Goal: Task Accomplishment & Management: Manage account settings

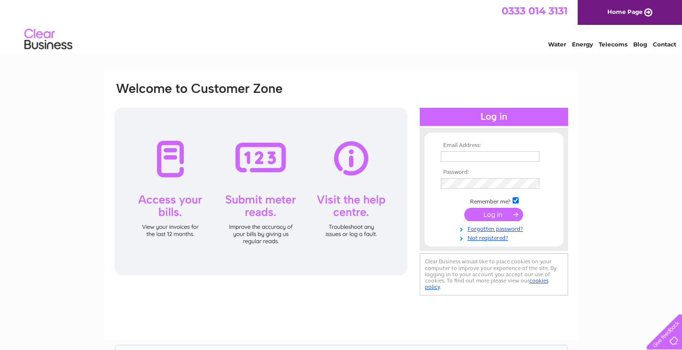
type input "[EMAIL_ADDRESS][DOMAIN_NAME]"
click at [492, 211] on input "submit" at bounding box center [493, 214] width 59 height 13
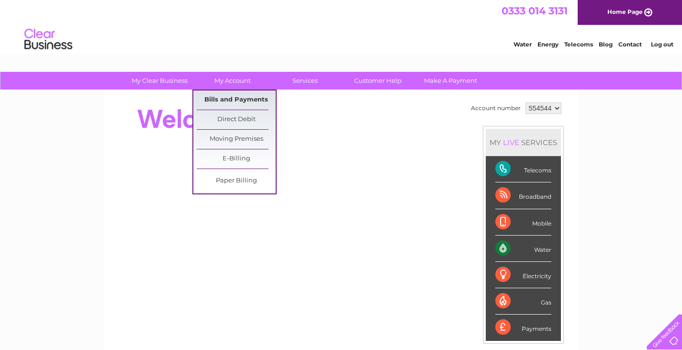
click at [246, 101] on link "Bills and Payments" at bounding box center [236, 99] width 79 height 19
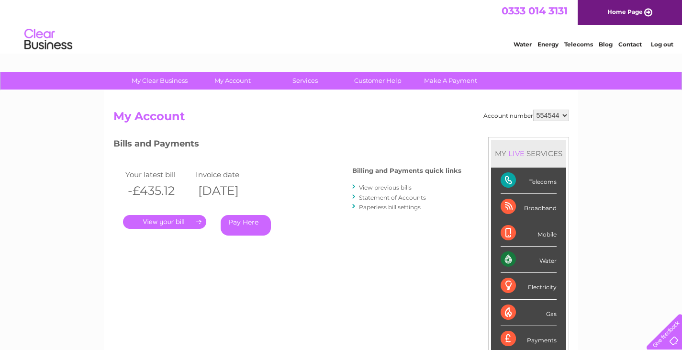
click at [178, 222] on link "." at bounding box center [164, 222] width 83 height 14
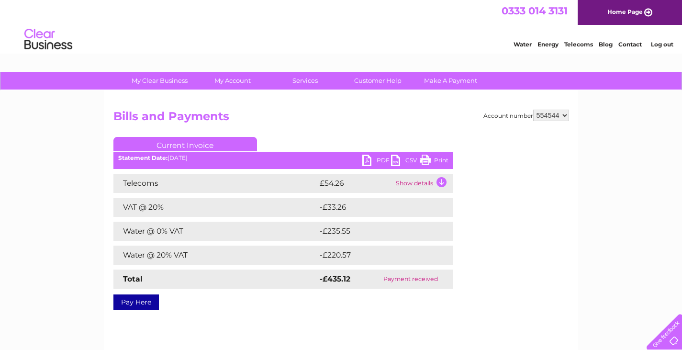
scroll to position [49, 0]
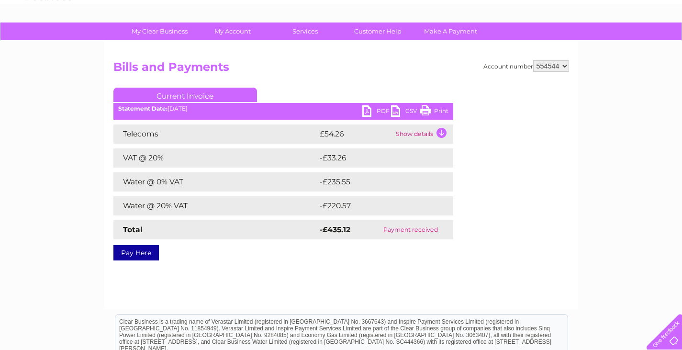
click at [382, 111] on link "PDF" at bounding box center [376, 112] width 29 height 14
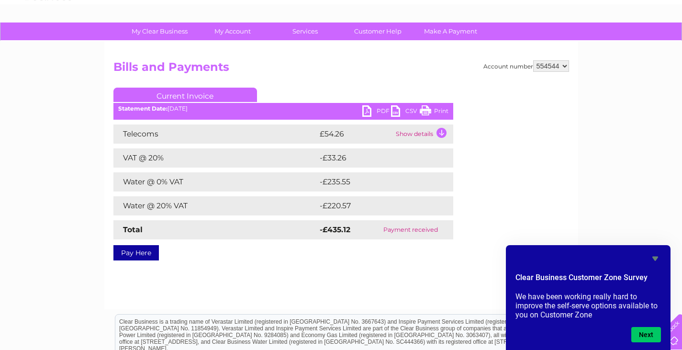
scroll to position [0, 0]
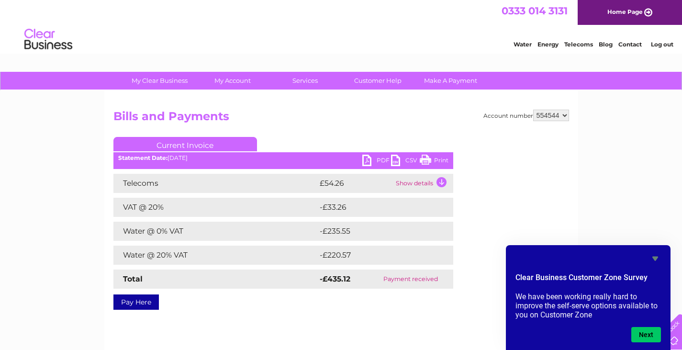
click at [659, 45] on link "Log out" at bounding box center [662, 44] width 22 height 7
